Goal: Information Seeking & Learning: Learn about a topic

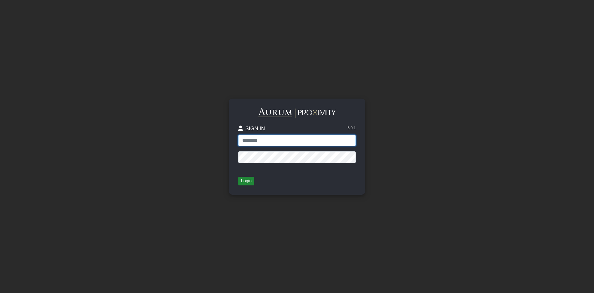
type input "**********"
click at [239, 181] on button "Login" at bounding box center [246, 180] width 16 height 9
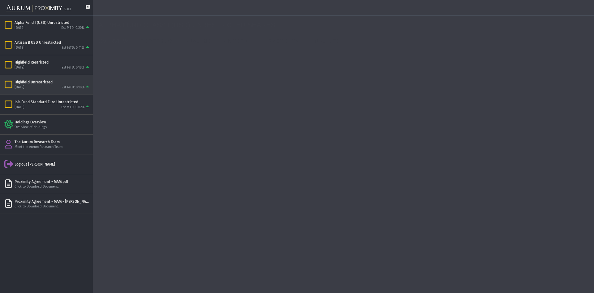
click at [33, 80] on div "Highfield Unrestricted" at bounding box center [53, 82] width 76 height 5
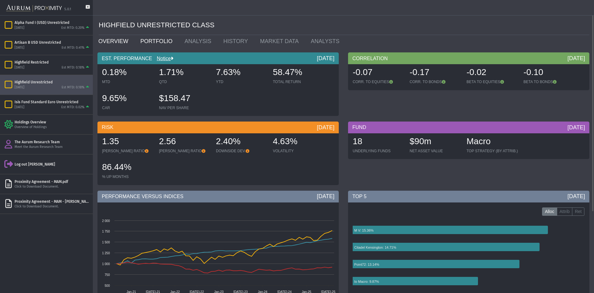
click at [154, 38] on link "PORTFOLIO" at bounding box center [158, 41] width 44 height 12
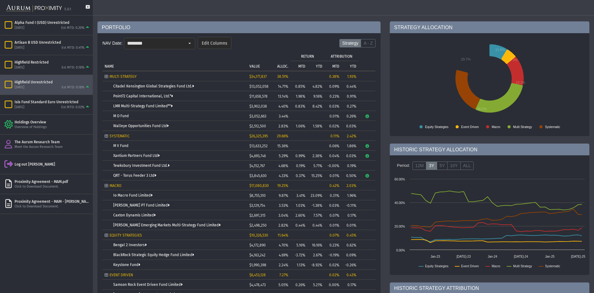
scroll to position [62, 0]
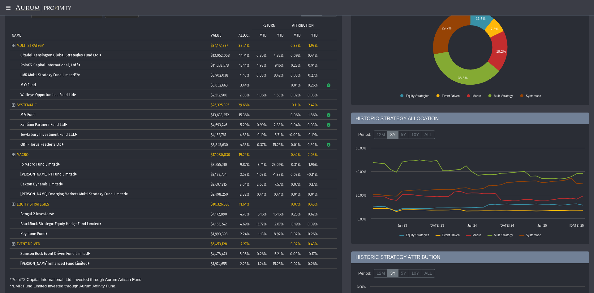
click at [55, 55] on link "Citadel Kensington Global Strategies Fund Ltd." at bounding box center [60, 55] width 81 height 4
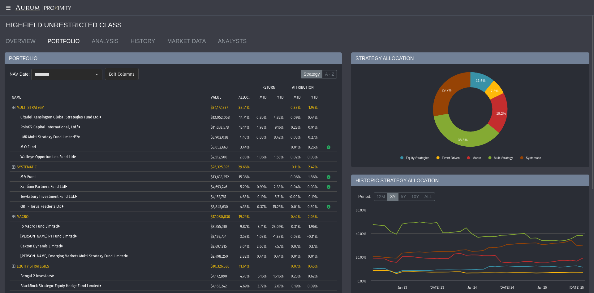
click at [44, 37] on link "PORTFOLIO" at bounding box center [65, 41] width 44 height 12
click at [23, 39] on link "OVERVIEW" at bounding box center [22, 41] width 42 height 12
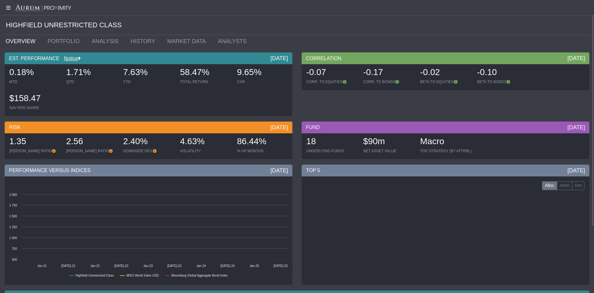
scroll to position [86, 0]
